Goal: Find specific page/section

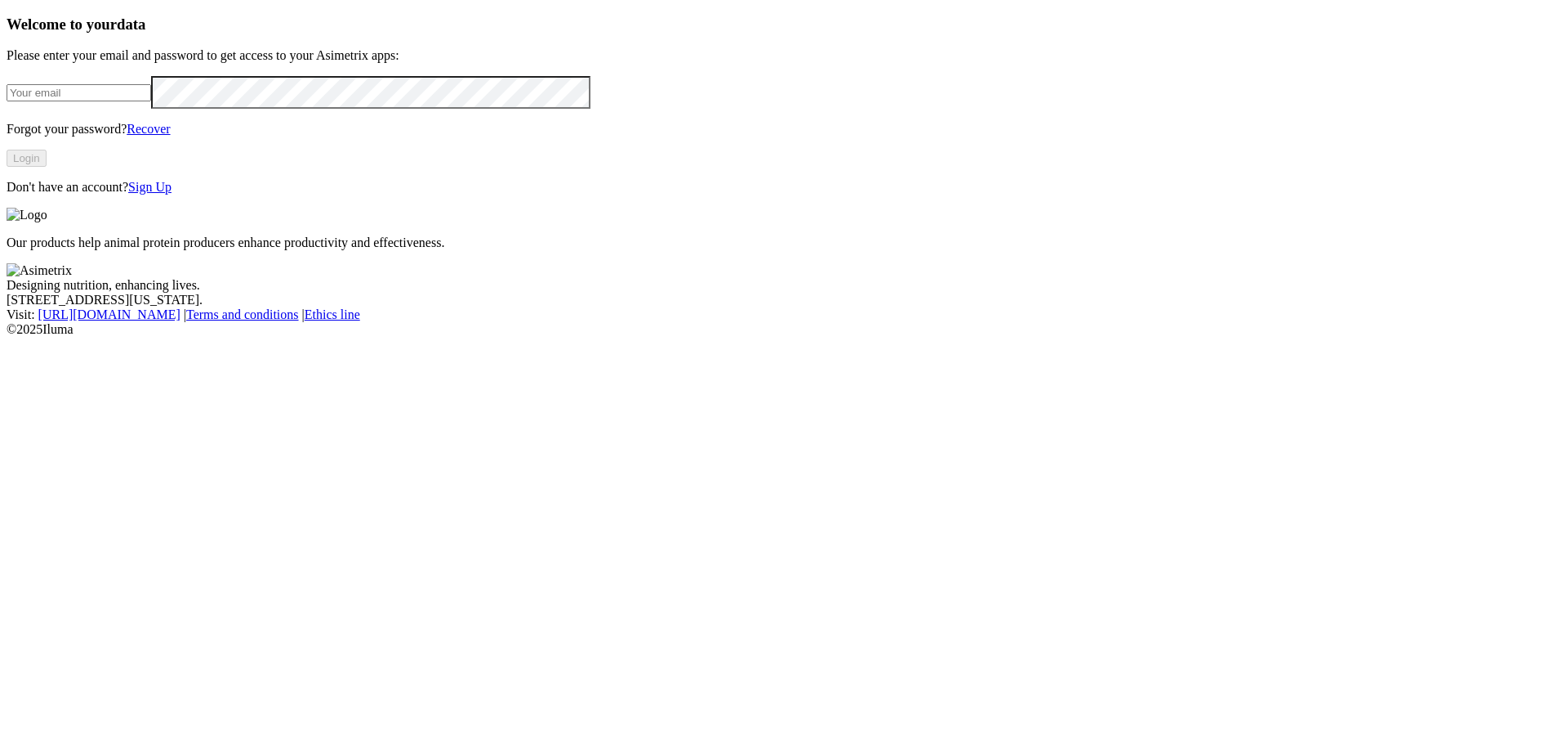
type input "[PERSON_NAME][EMAIL_ADDRESS][PERSON_NAME][DOMAIN_NAME]"
click at [46, 167] on button "Login" at bounding box center [27, 158] width 40 height 17
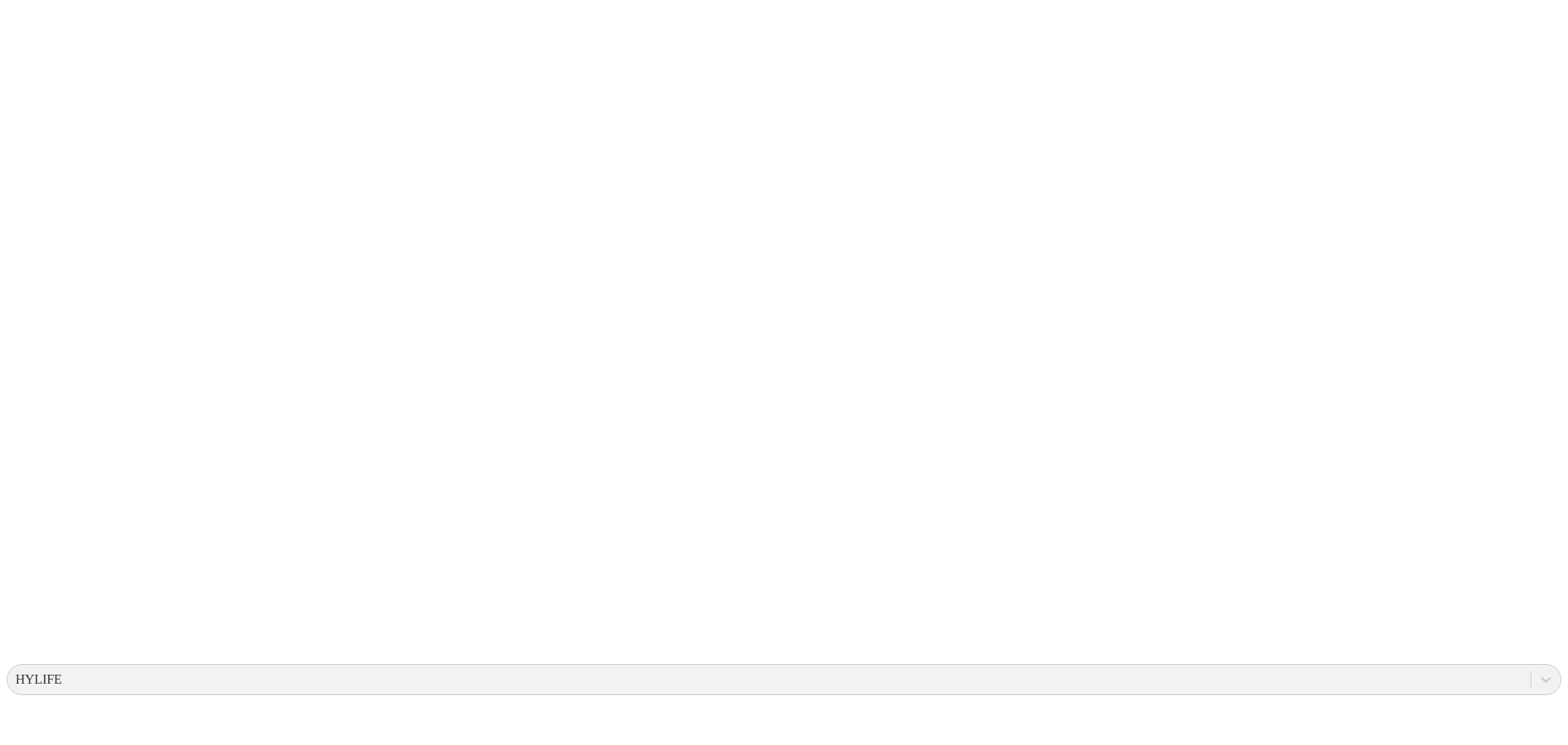
click at [34, 25] on icon at bounding box center [32, 334] width 50 height 654
